Goal: Task Accomplishment & Management: Manage account settings

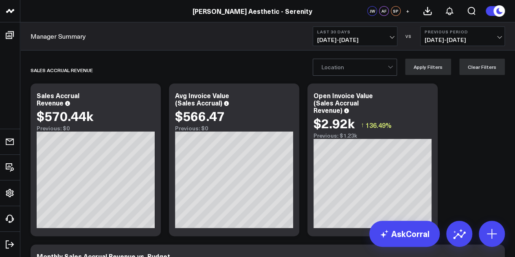
click at [367, 40] on span "[DATE] - [DATE]" at bounding box center [355, 40] width 76 height 7
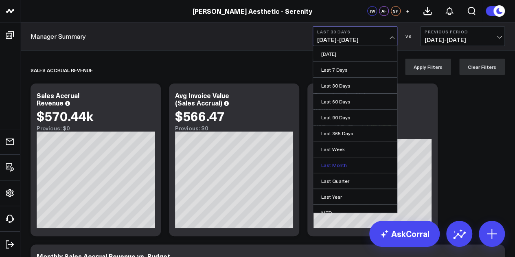
click at [347, 162] on link "Last Month" at bounding box center [355, 164] width 84 height 15
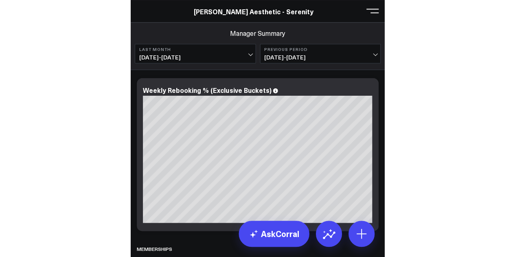
scroll to position [2580, 0]
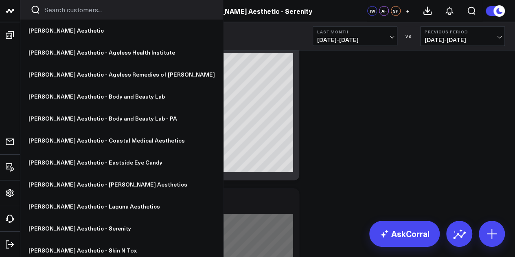
click at [9, 11] on icon at bounding box center [8, 11] width 4 height 4
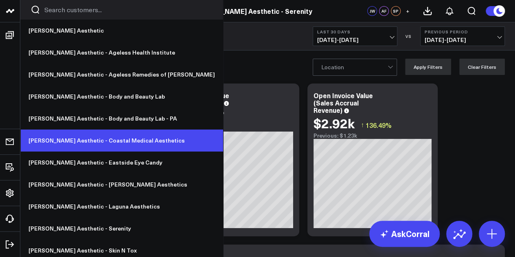
click at [85, 149] on link "[PERSON_NAME] Aesthetic - Coastal Medical Aesthetics" at bounding box center [121, 140] width 203 height 22
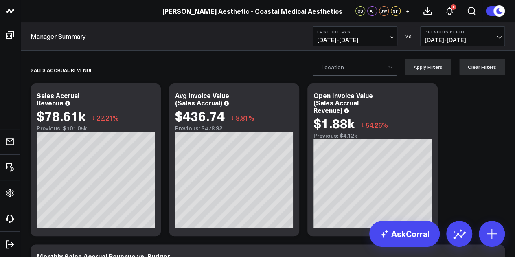
click at [391, 37] on span "[DATE] - [DATE]" at bounding box center [355, 40] width 76 height 7
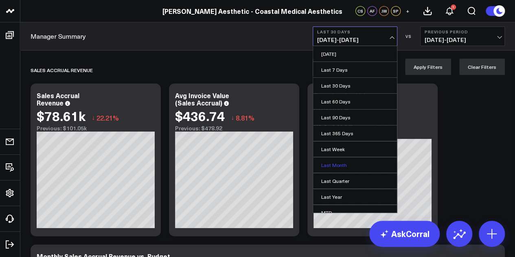
click at [354, 161] on link "Last Month" at bounding box center [355, 164] width 84 height 15
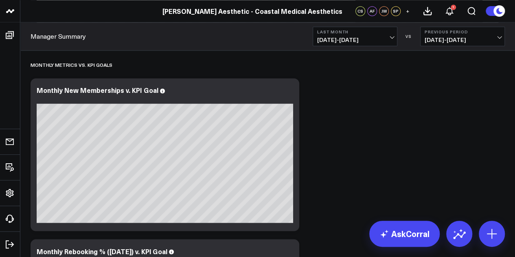
scroll to position [2208, 0]
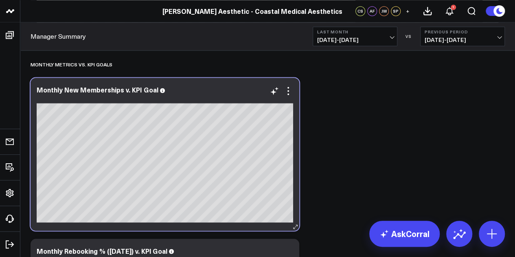
click at [222, 83] on div "Monthly New Memberships v. KPI Goal [fontSize:14px lineHeight:16px]Monthly Goal…" at bounding box center [165, 154] width 268 height 153
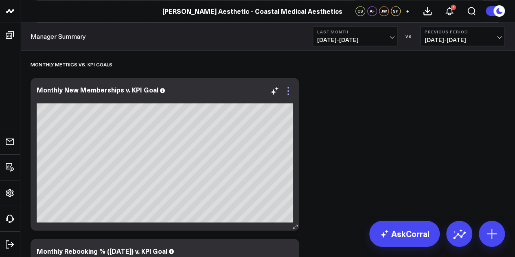
click at [290, 91] on icon at bounding box center [288, 91] width 10 height 10
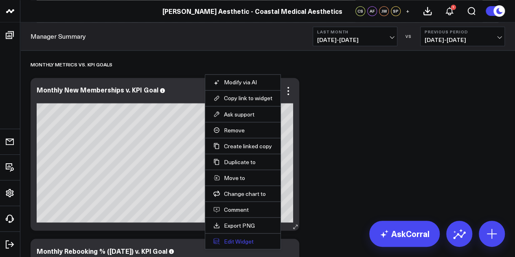
click at [247, 240] on button "Edit Widget" at bounding box center [242, 240] width 59 height 7
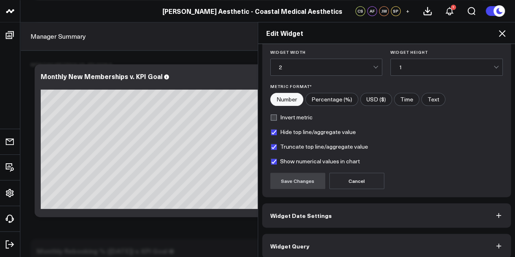
scroll to position [120, 0]
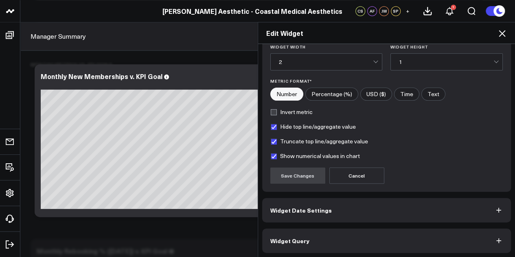
click at [387, 201] on button "Widget Date Settings" at bounding box center [386, 210] width 249 height 24
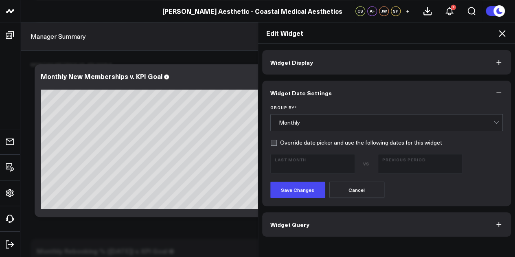
click at [388, 220] on button "Widget Query" at bounding box center [386, 224] width 249 height 24
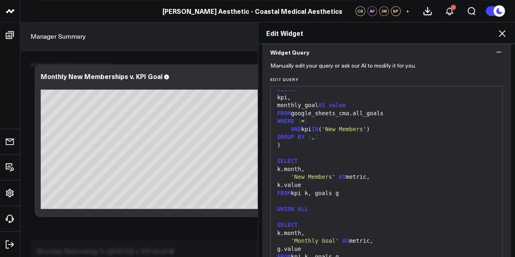
scroll to position [127, 0]
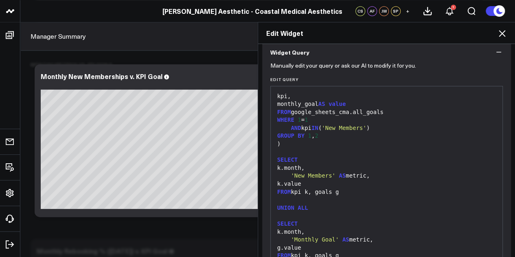
click at [208, 37] on div "Edit Widget Widget Display Widget Date Settings Widget Query Manually edit your…" at bounding box center [257, 139] width 515 height 235
click at [501, 35] on icon at bounding box center [502, 33] width 10 height 10
